Goal: Task Accomplishment & Management: Complete application form

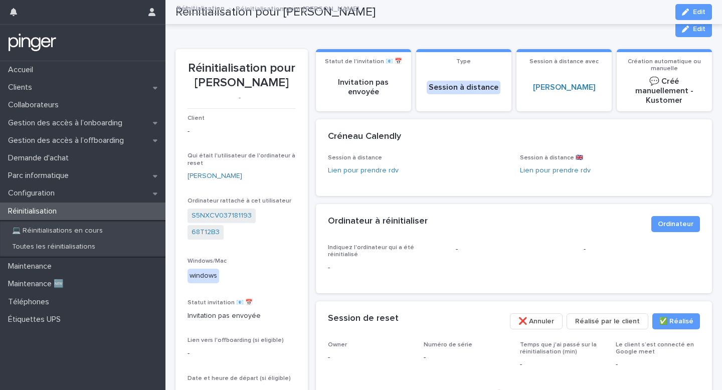
scroll to position [211, 0]
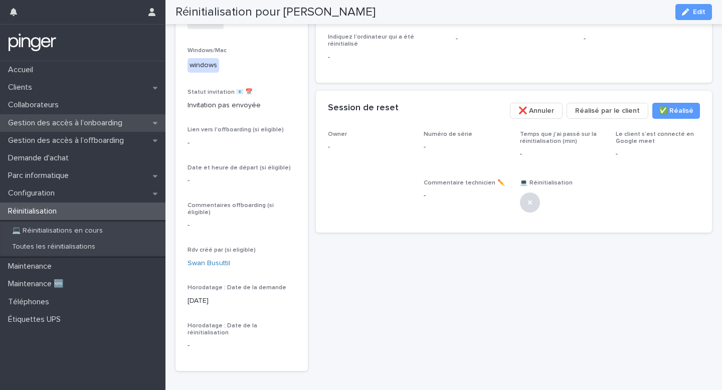
click at [88, 119] on p "Gestion des accès à l’onboarding" at bounding box center [67, 123] width 126 height 10
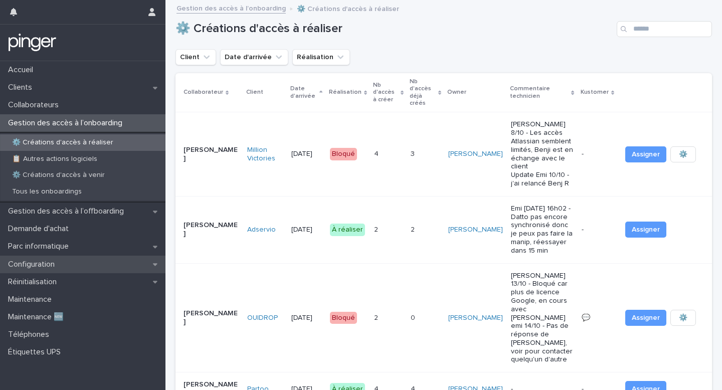
click at [105, 264] on div "Configuration" at bounding box center [82, 265] width 165 height 18
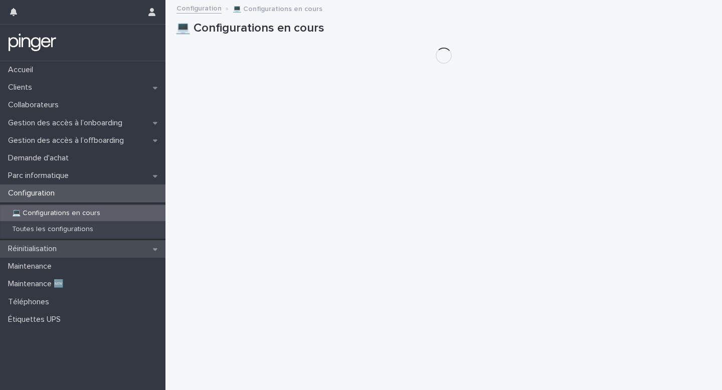
click at [112, 244] on div "Réinitialisation" at bounding box center [82, 249] width 165 height 18
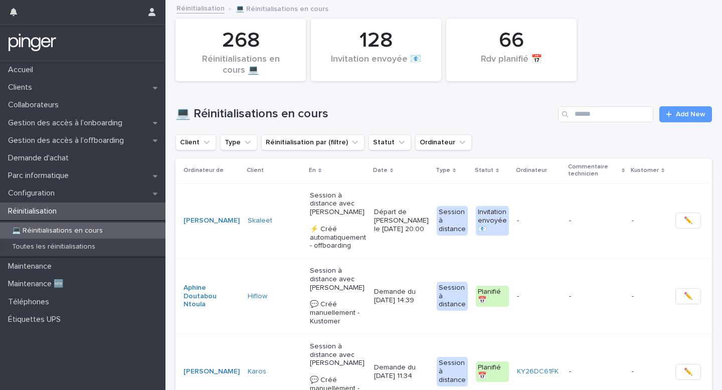
click at [689, 106] on div "💻 Réinitialisations en cours Add New" at bounding box center [444, 114] width 537 height 16
click at [681, 116] on span "Add New" at bounding box center [691, 114] width 30 height 7
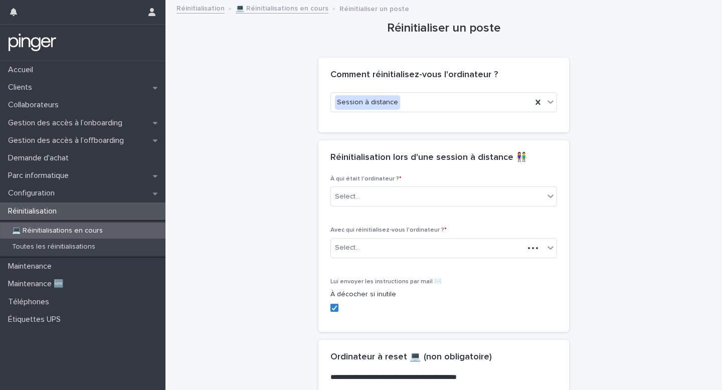
scroll to position [0, 3]
click at [479, 205] on div "Select..." at bounding box center [434, 197] width 213 height 17
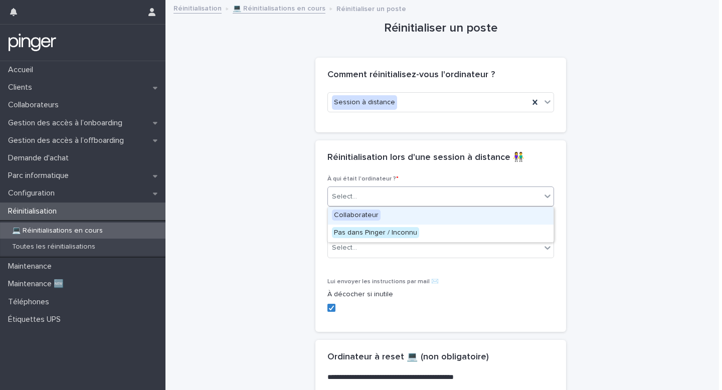
click at [457, 215] on div "Collaborateur" at bounding box center [441, 216] width 226 height 18
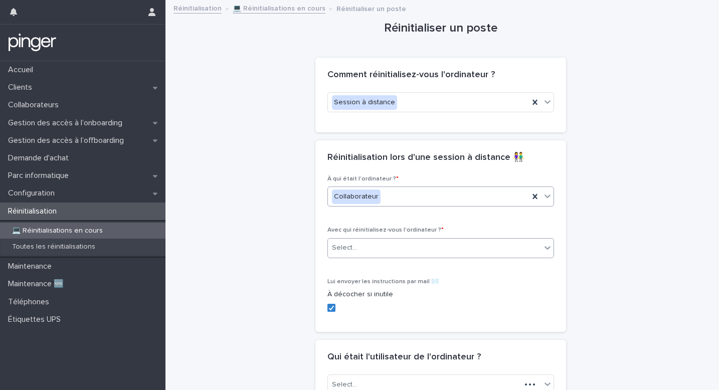
click at [437, 244] on div "Select..." at bounding box center [434, 248] width 213 height 17
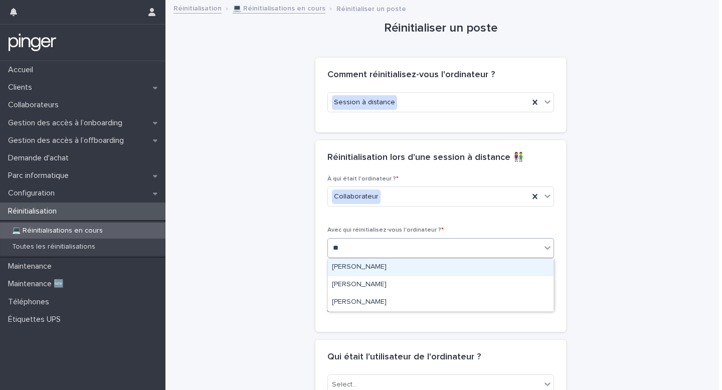
type input "*"
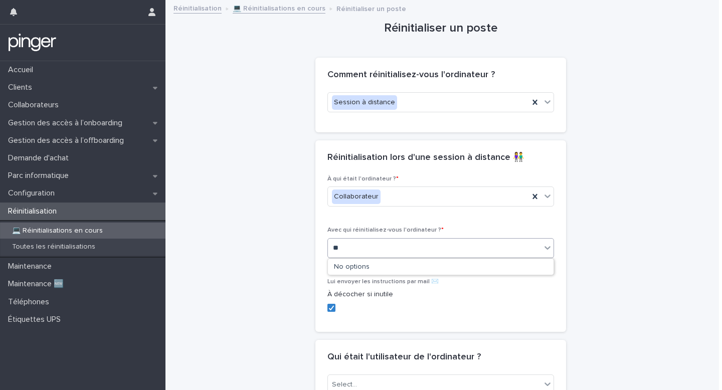
type input "*"
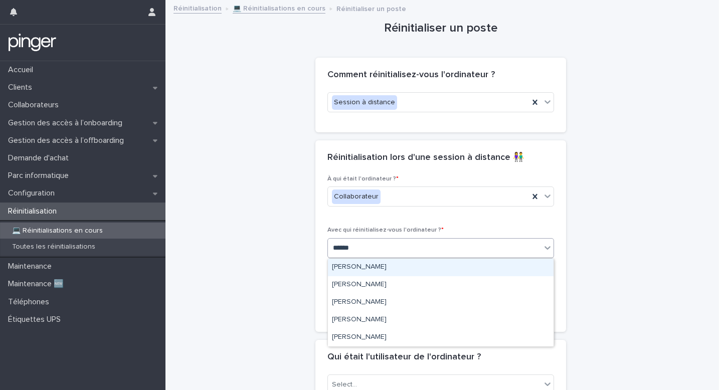
type input "******"
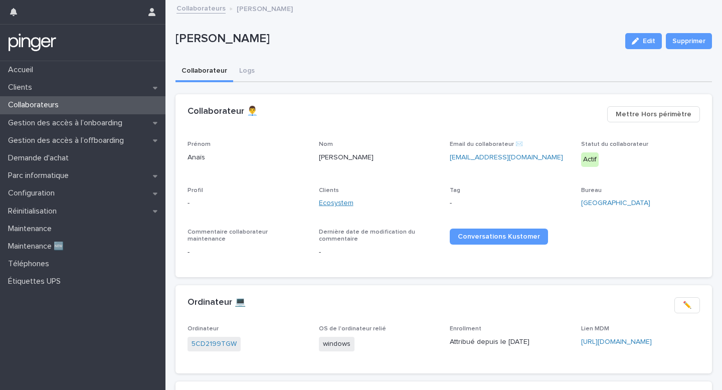
click at [345, 201] on link "Ecosystem" at bounding box center [336, 203] width 35 height 11
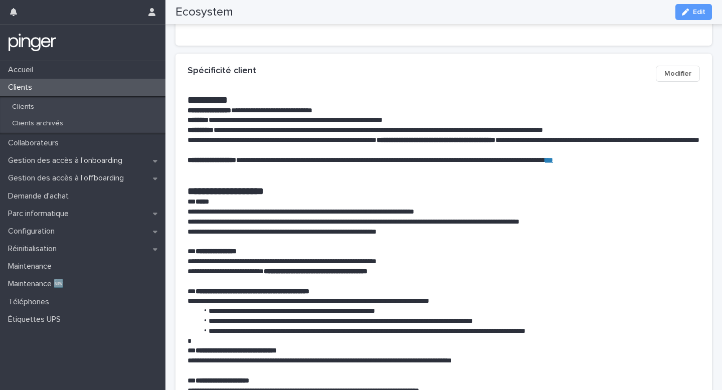
scroll to position [372, 0]
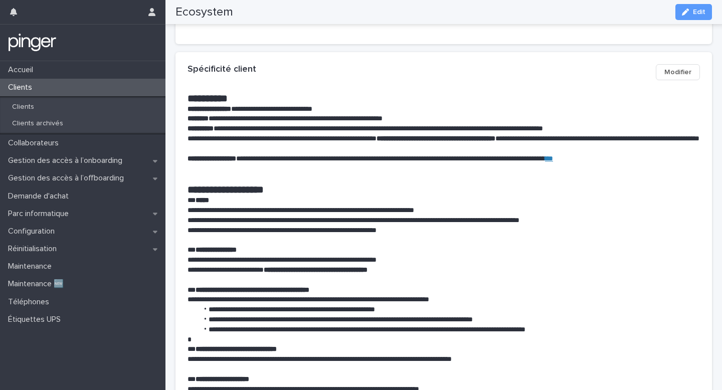
click at [352, 224] on p "**********" at bounding box center [444, 221] width 513 height 10
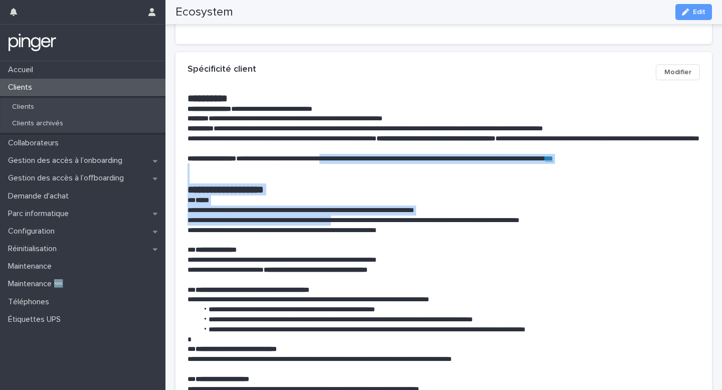
drag, startPoint x: 352, startPoint y: 224, endPoint x: 352, endPoint y: 159, distance: 65.2
click at [352, 159] on div "**********" at bounding box center [444, 288] width 513 height 392
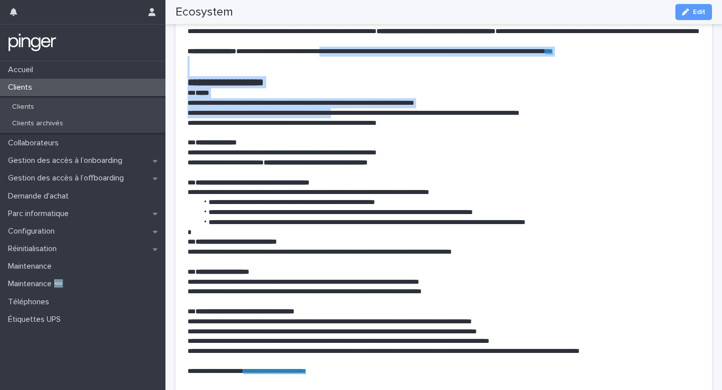
scroll to position [479, 0]
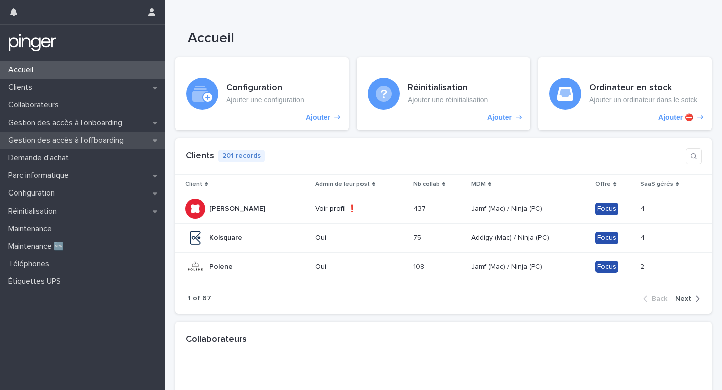
click at [124, 137] on p "Gestion des accès à l’offboarding" at bounding box center [68, 141] width 128 height 10
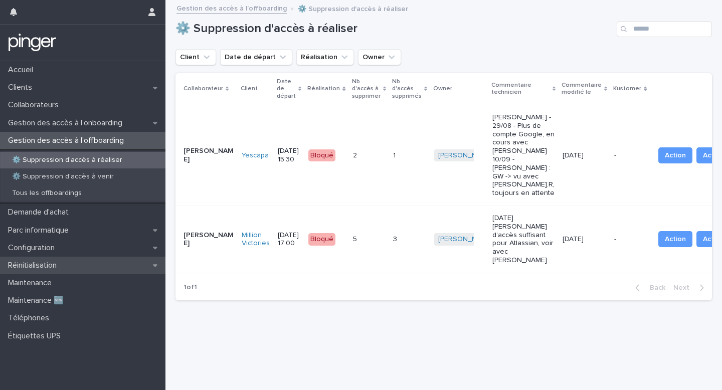
click at [94, 261] on div "Réinitialisation" at bounding box center [82, 266] width 165 height 18
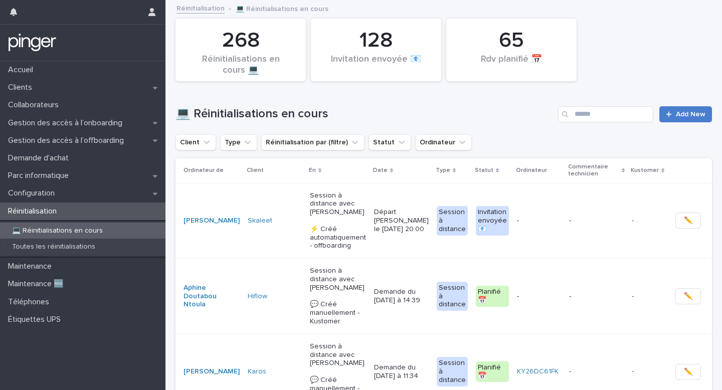
click at [688, 115] on span "Add New" at bounding box center [691, 114] width 30 height 7
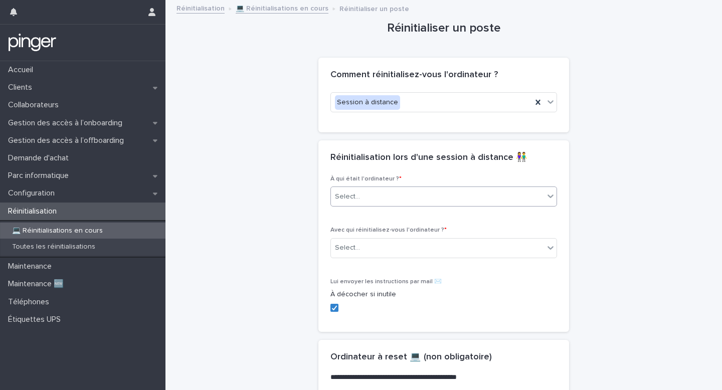
click at [453, 206] on div "Select..." at bounding box center [443, 197] width 227 height 20
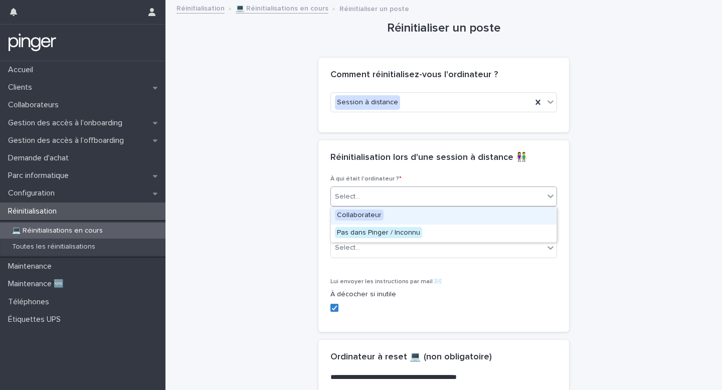
click at [453, 206] on div "Select..." at bounding box center [443, 197] width 227 height 20
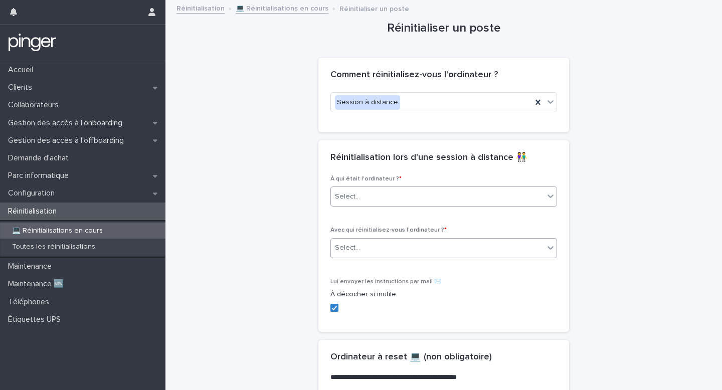
click at [420, 247] on div "Select..." at bounding box center [437, 248] width 213 height 17
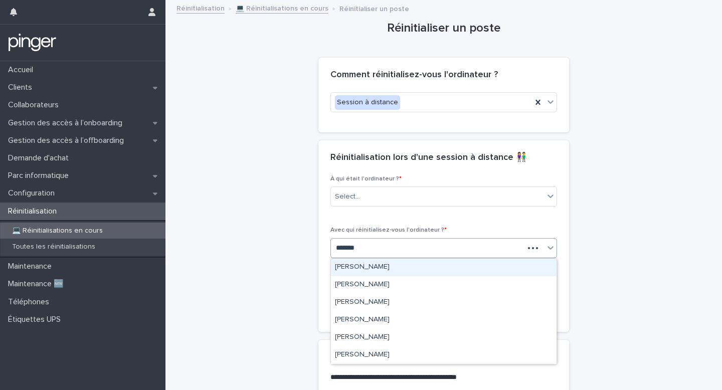
type input "********"
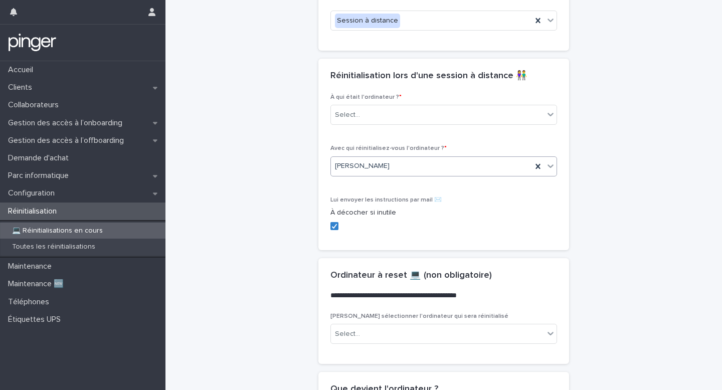
scroll to position [105, 0]
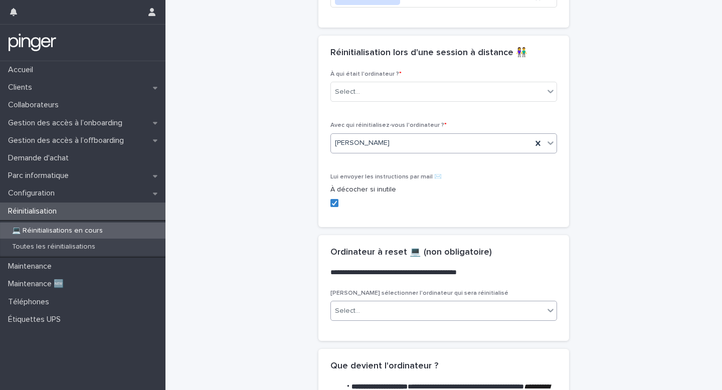
click at [386, 302] on div "Select..." at bounding box center [443, 311] width 227 height 20
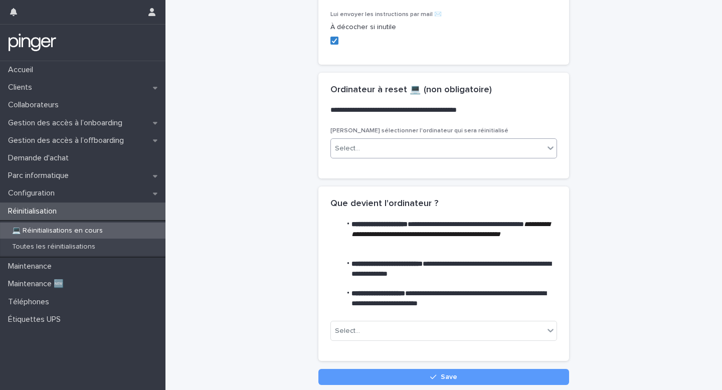
scroll to position [279, 0]
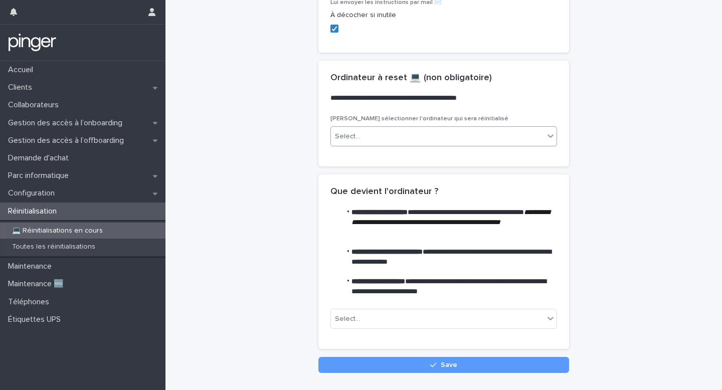
click at [399, 135] on div "Select..." at bounding box center [437, 136] width 213 height 17
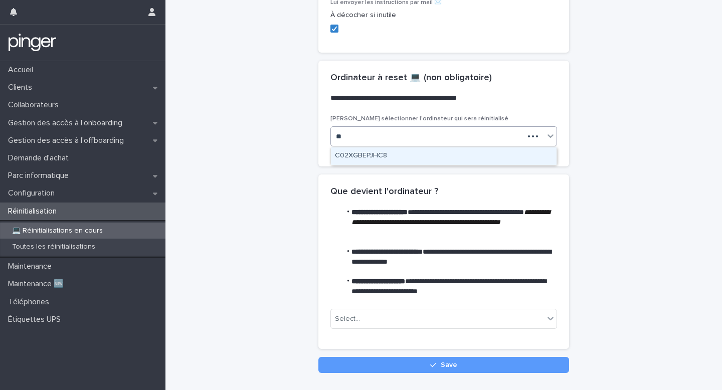
type input "*"
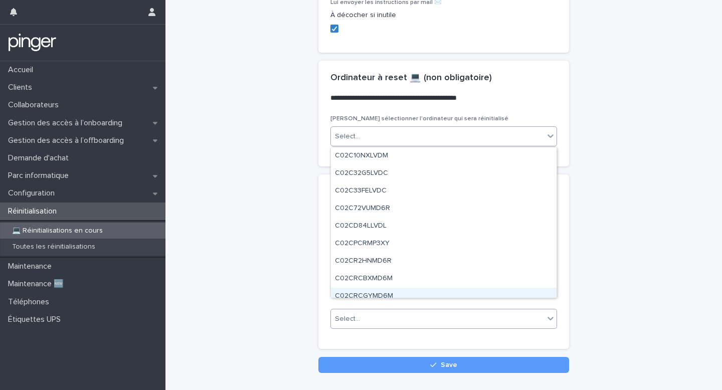
click at [347, 322] on div "Select..." at bounding box center [347, 319] width 25 height 11
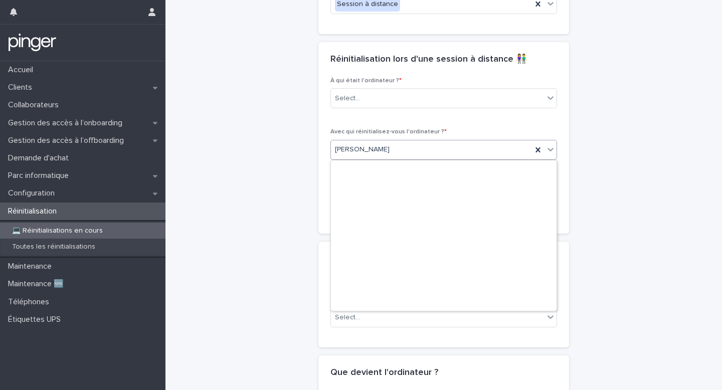
scroll to position [15691, 0]
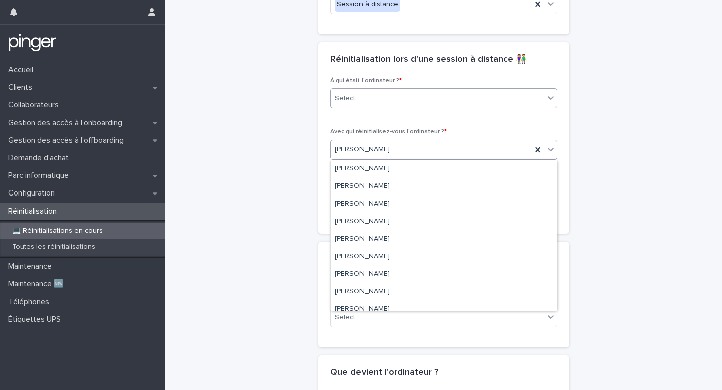
click at [380, 102] on div "Select..." at bounding box center [437, 98] width 213 height 17
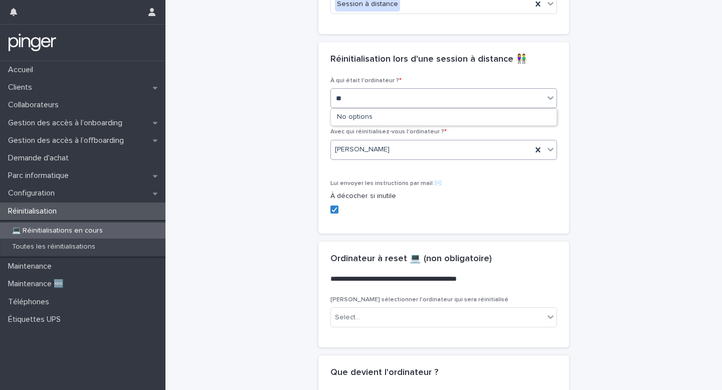
type input "*"
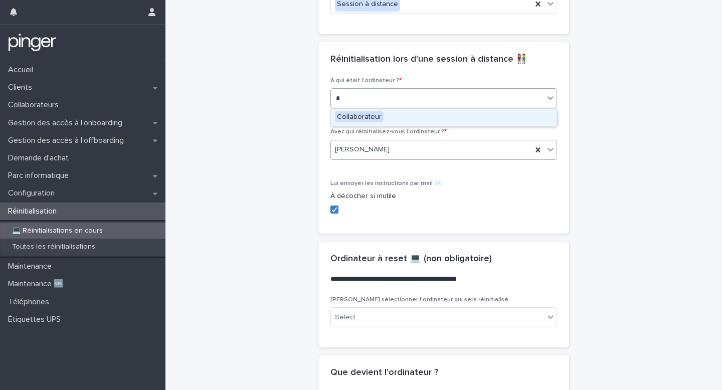
click at [383, 109] on div "Collaborateur" at bounding box center [444, 118] width 226 height 18
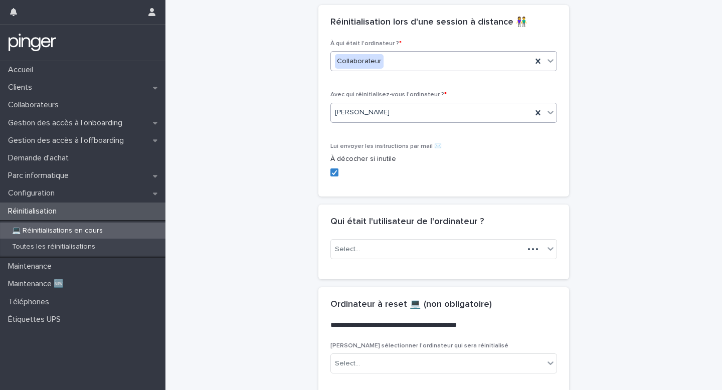
scroll to position [140, 0]
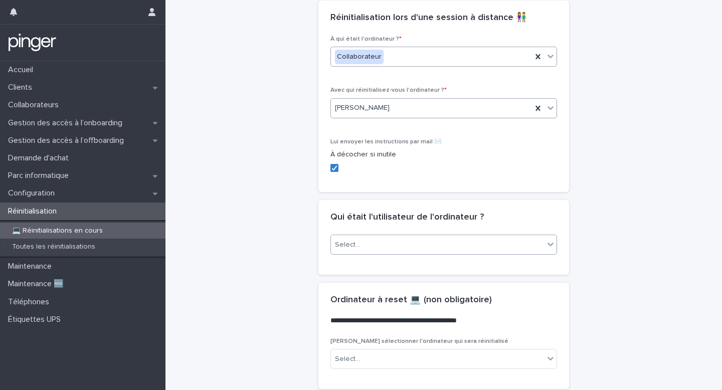
click at [361, 245] on div "Select..." at bounding box center [437, 245] width 213 height 17
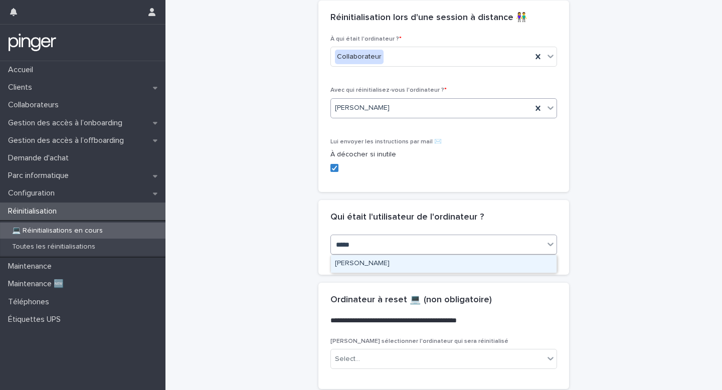
type input "*****"
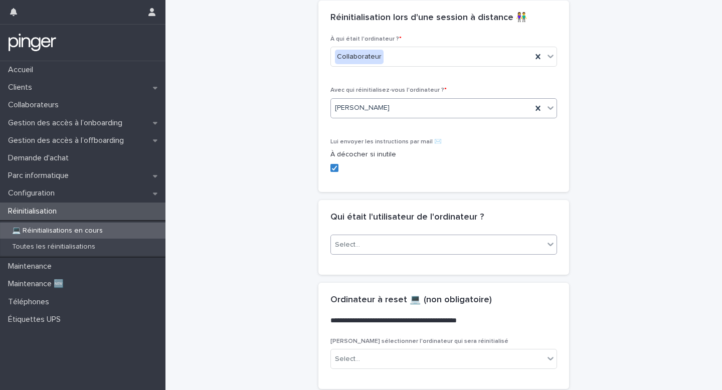
click at [371, 249] on div "Select..." at bounding box center [437, 245] width 213 height 17
type input "*****"
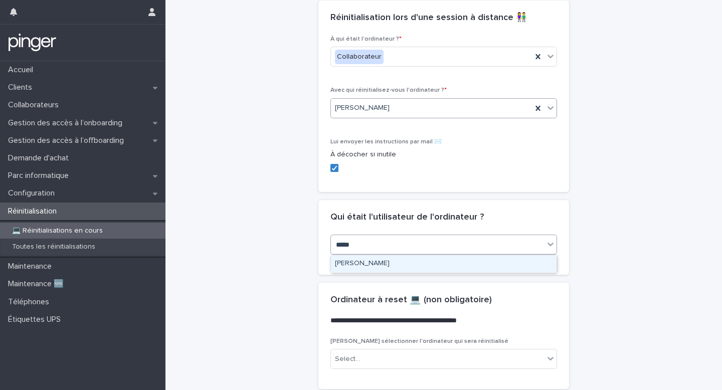
click at [384, 259] on div "Julien Bermejo" at bounding box center [444, 264] width 226 height 18
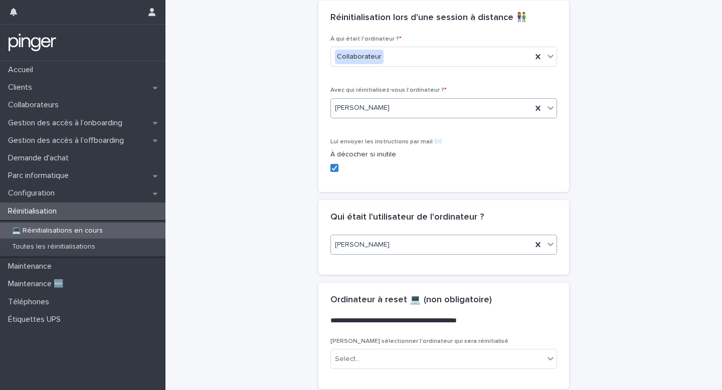
scroll to position [396, 0]
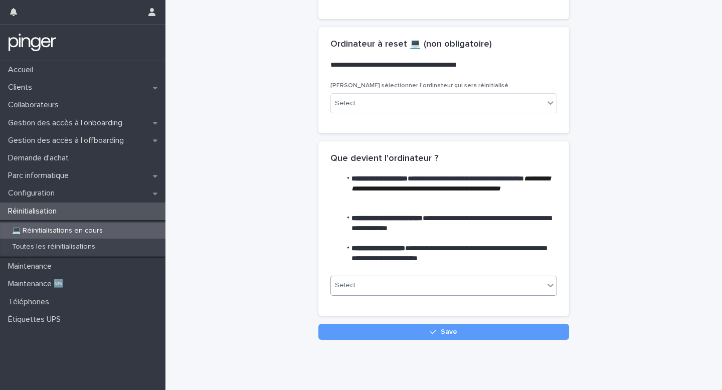
click at [379, 287] on div "Select..." at bounding box center [437, 285] width 213 height 17
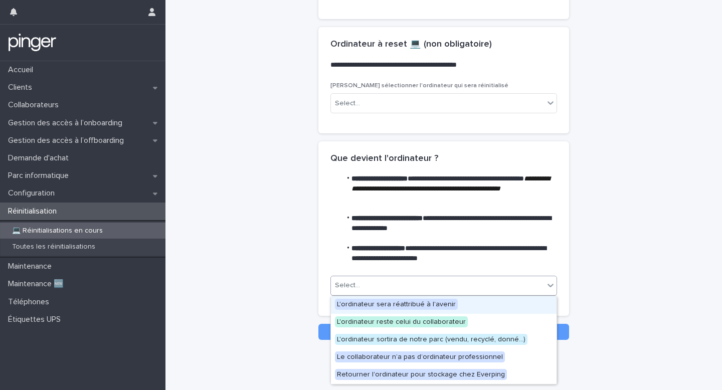
click at [386, 305] on span "L'ordinateur sera réattribué à l'avenir" at bounding box center [396, 304] width 123 height 11
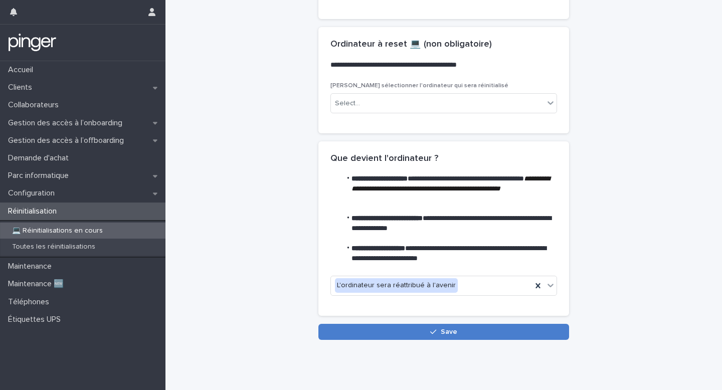
click at [389, 334] on button "Save" at bounding box center [443, 332] width 251 height 16
